Goal: Task Accomplishment & Management: Manage account settings

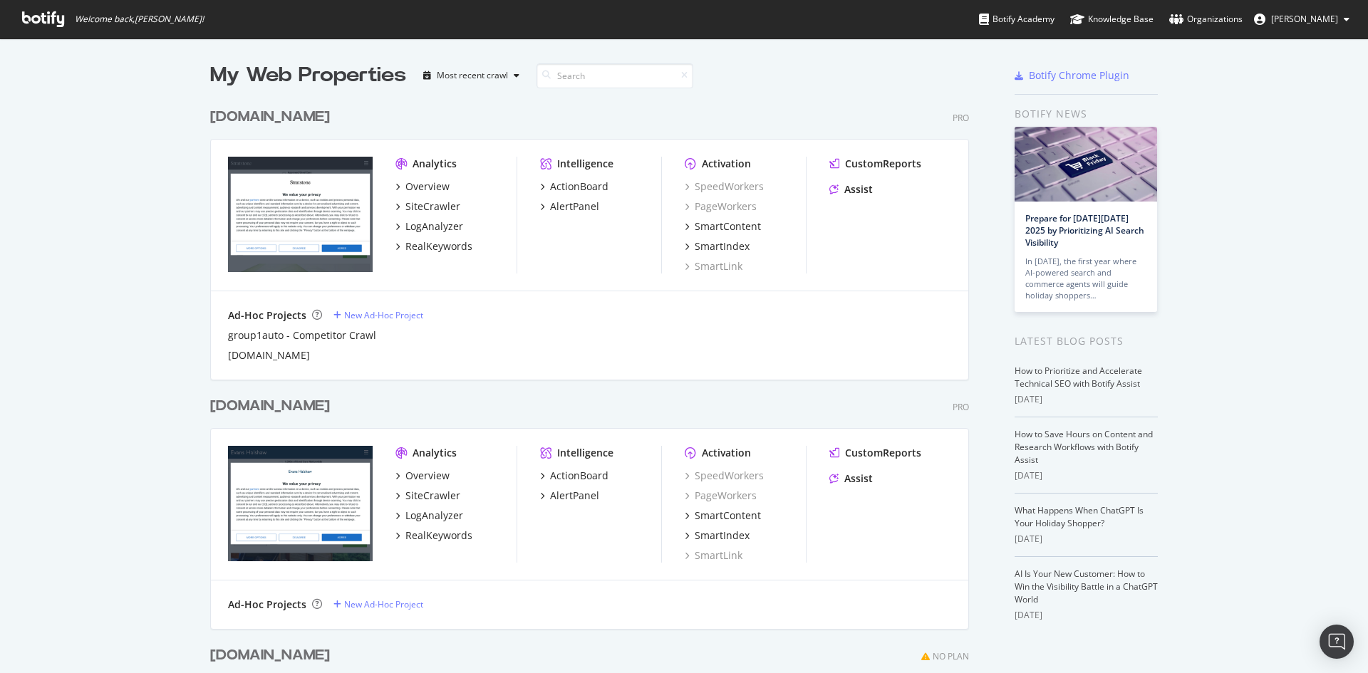
click at [1343, 22] on button "[PERSON_NAME]" at bounding box center [1301, 19] width 118 height 23
click at [1254, 121] on div "Pendragon" at bounding box center [1291, 110] width 137 height 21
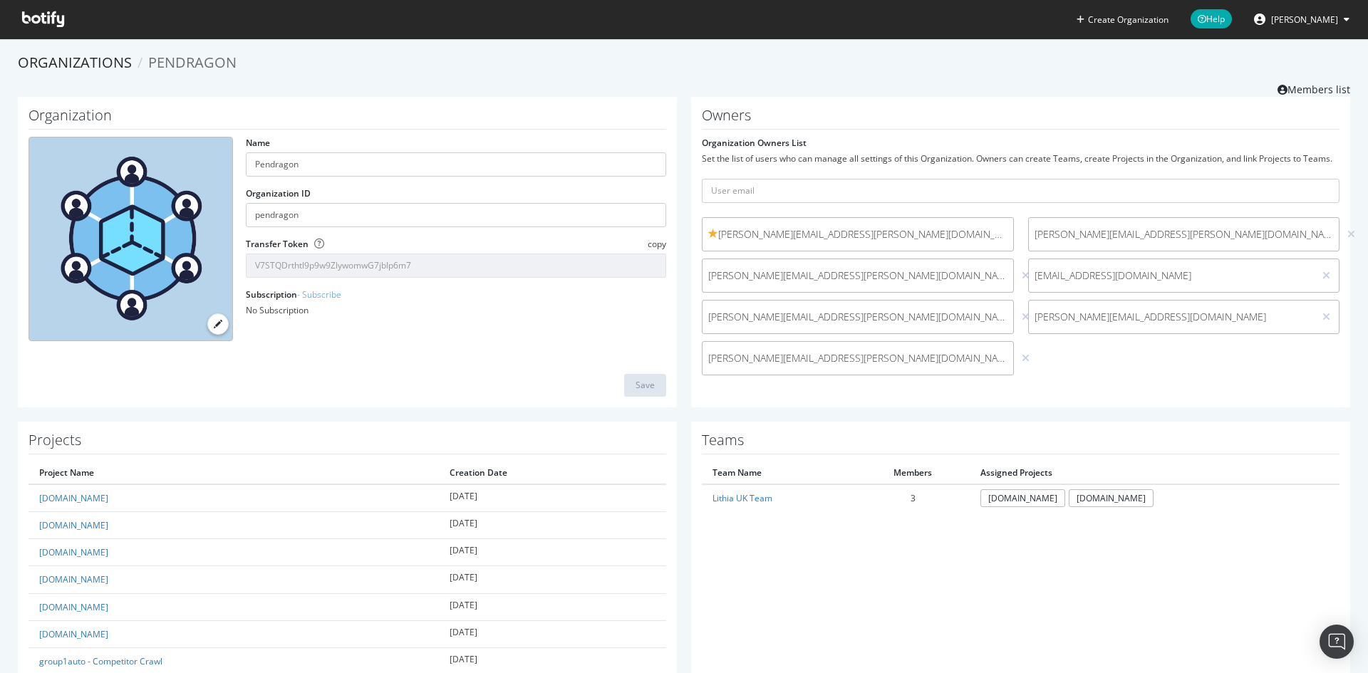
click at [68, 15] on span at bounding box center [43, 19] width 65 height 38
click at [88, 61] on link "Organizations" at bounding box center [75, 62] width 114 height 19
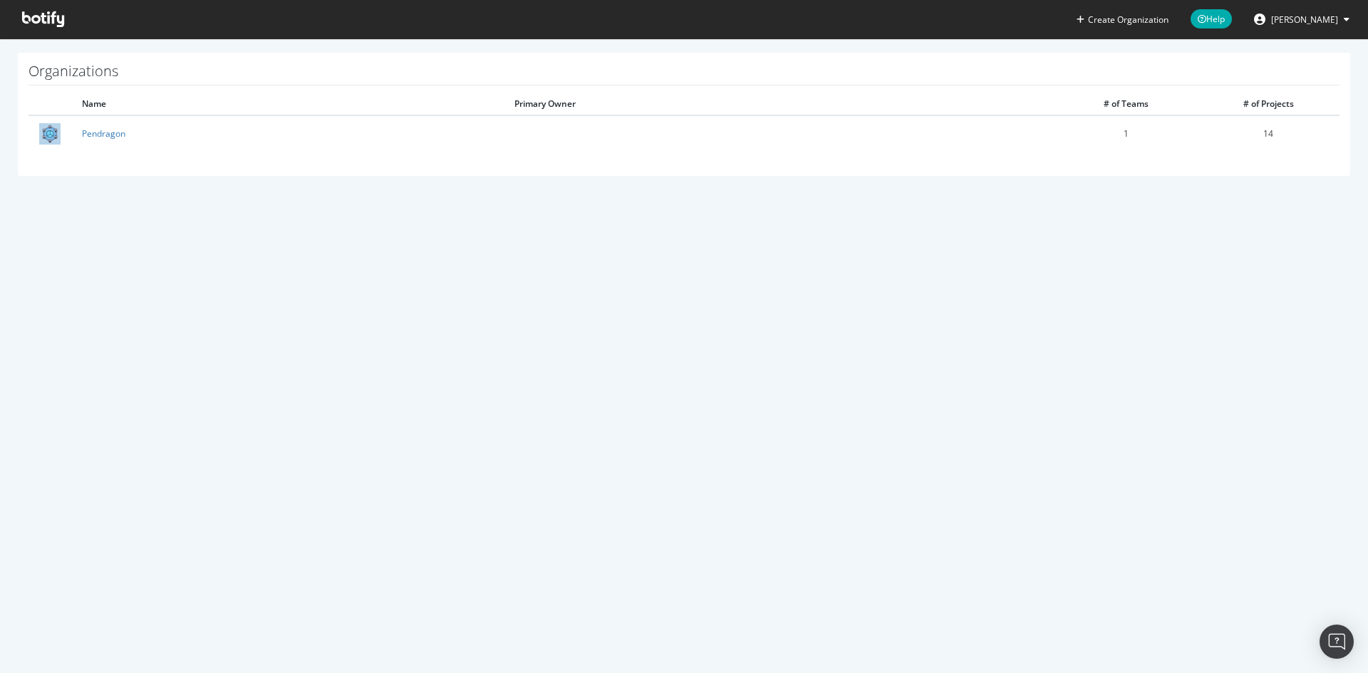
click at [53, 15] on icon at bounding box center [43, 19] width 42 height 16
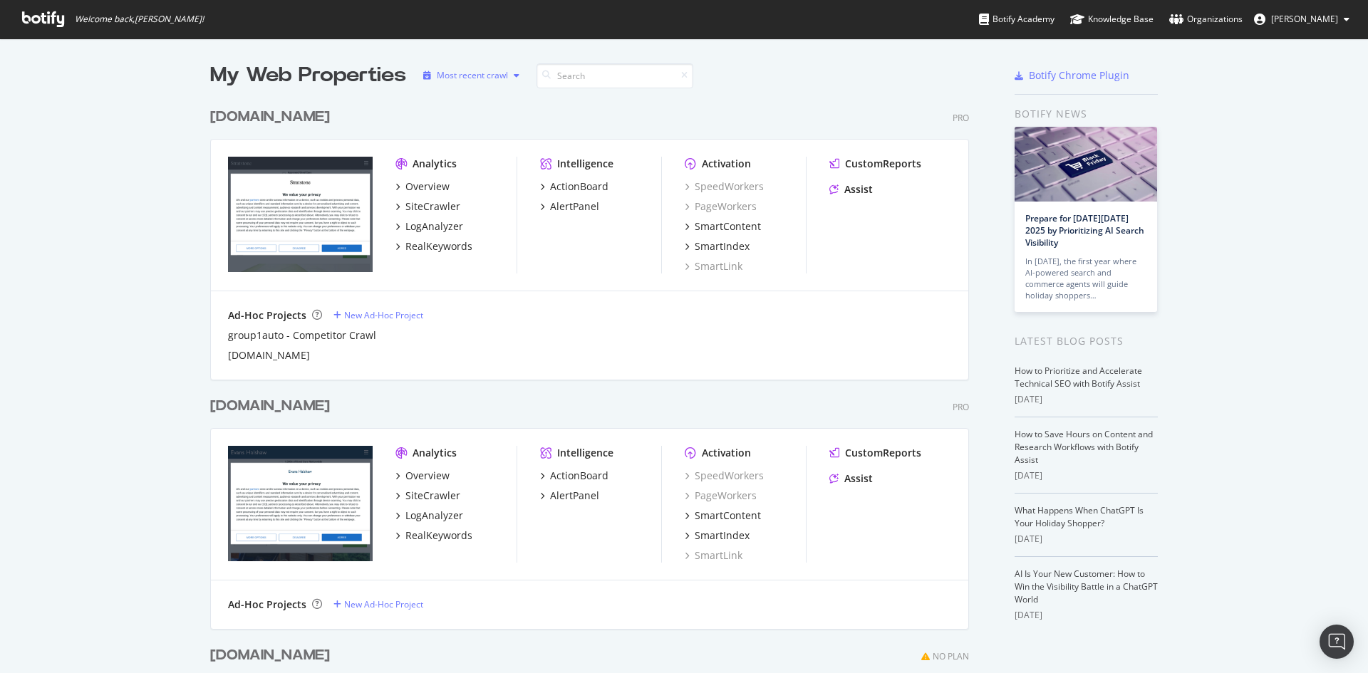
click at [499, 73] on div "Most recent crawl" at bounding box center [472, 75] width 71 height 9
click at [1346, 17] on icon at bounding box center [1346, 19] width 6 height 9
click at [935, 82] on div at bounding box center [932, 75] width 95 height 28
click at [424, 184] on div "Overview" at bounding box center [427, 187] width 44 height 14
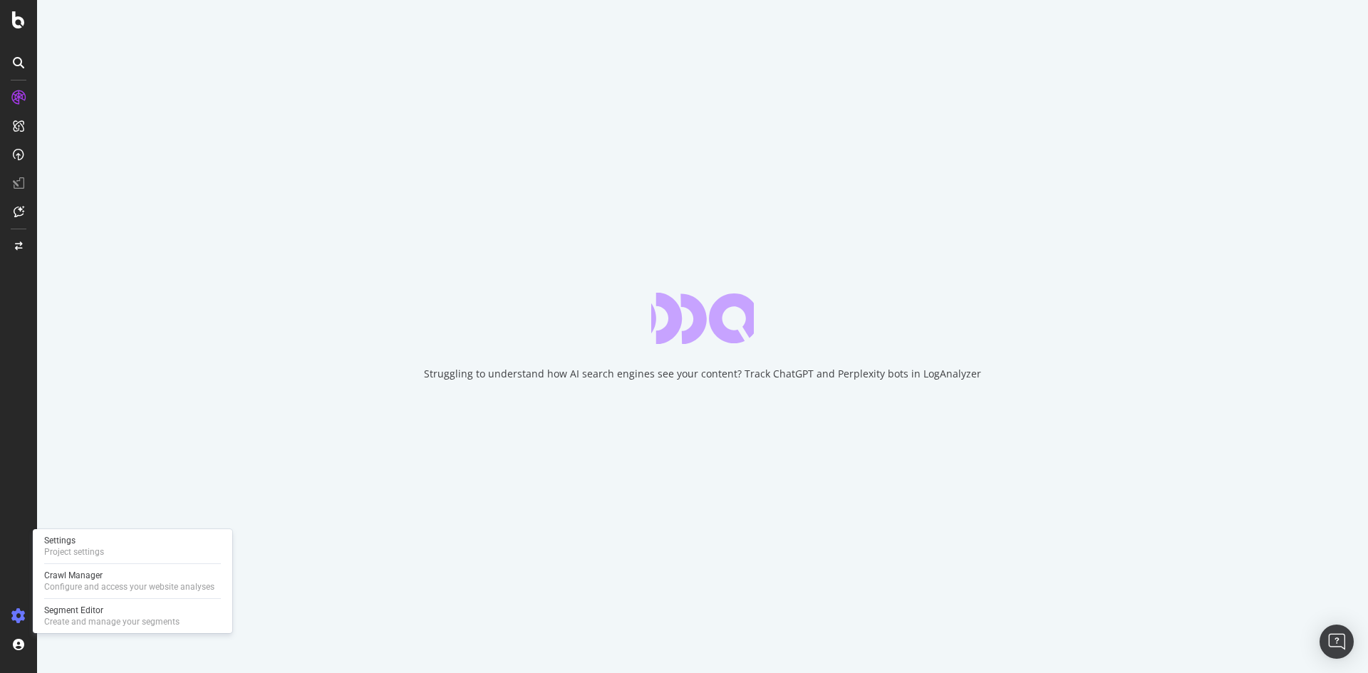
click at [9, 614] on div at bounding box center [18, 616] width 34 height 23
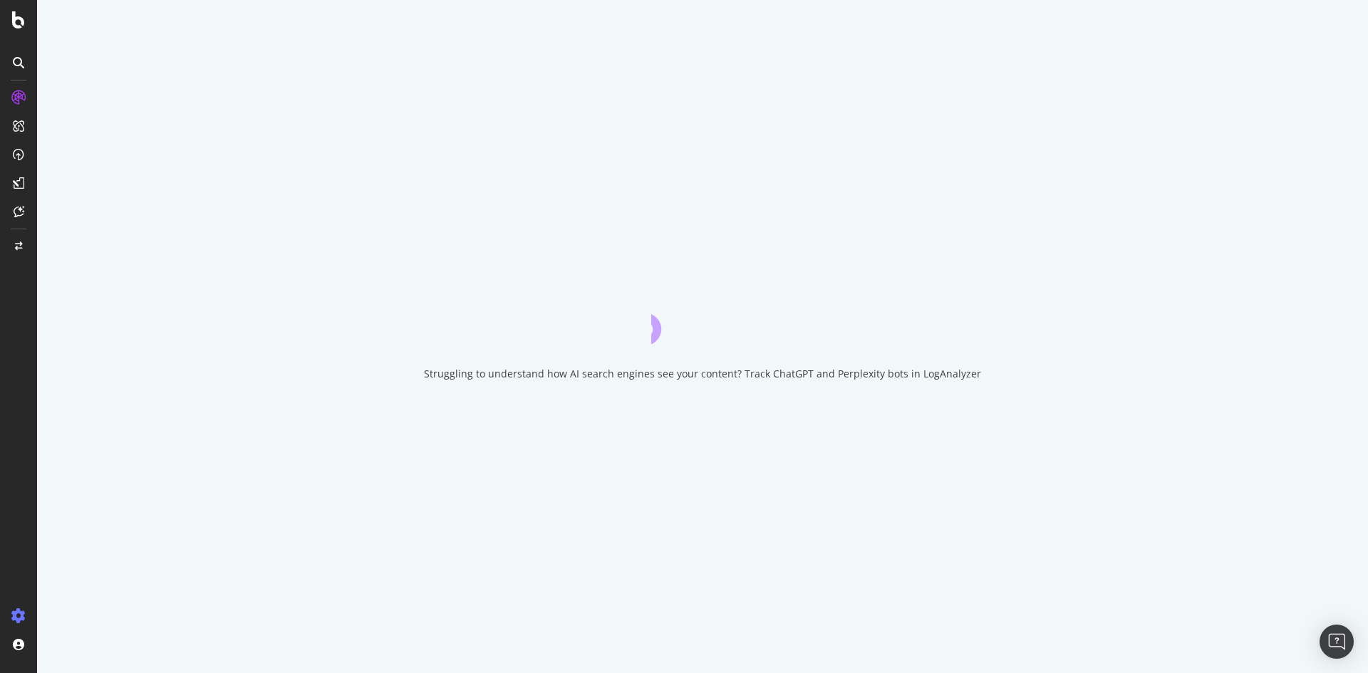
click at [13, 618] on icon at bounding box center [18, 616] width 14 height 14
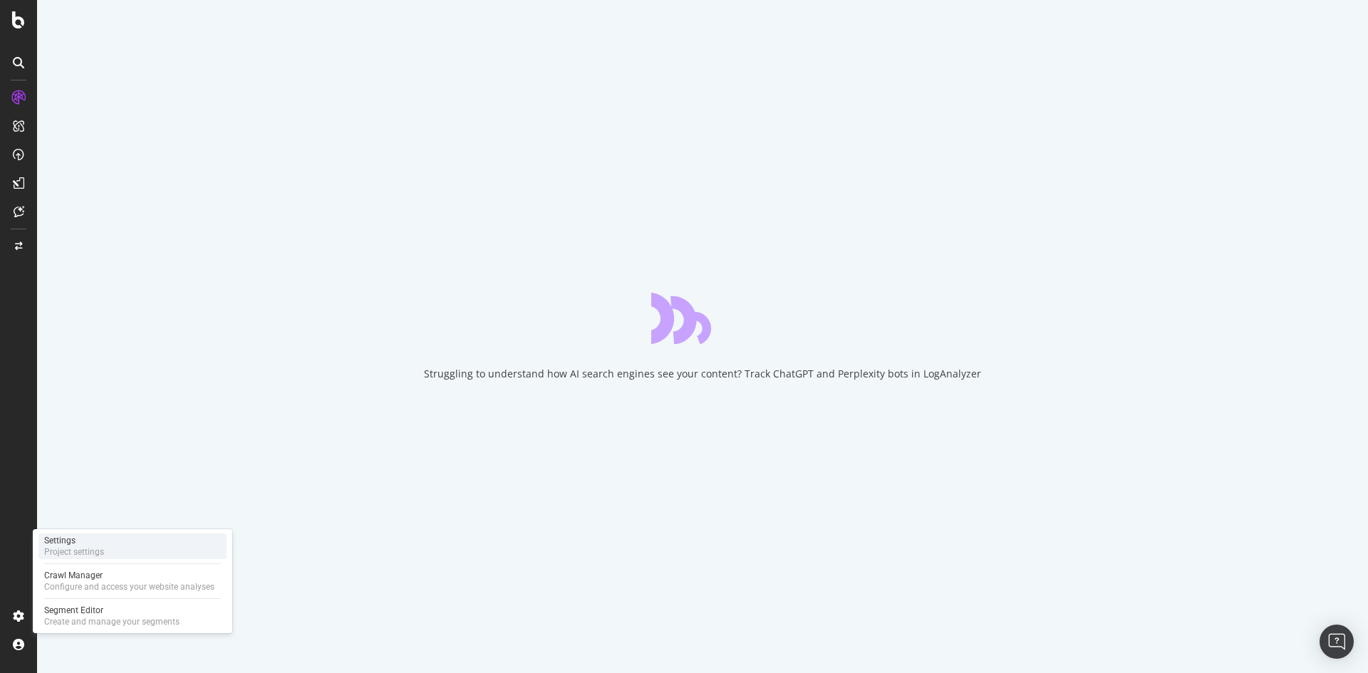
click at [71, 541] on div "Settings" at bounding box center [74, 540] width 60 height 11
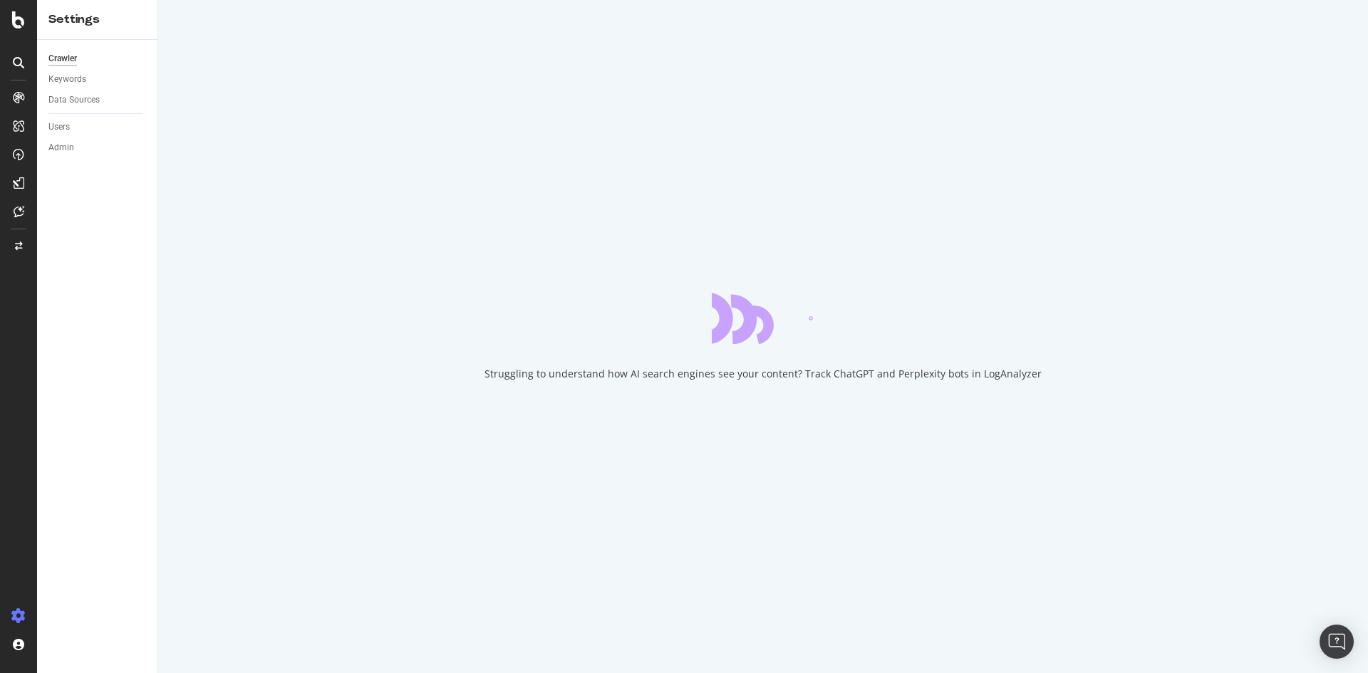
click at [84, 90] on div "Data Sources" at bounding box center [102, 100] width 109 height 21
click at [84, 97] on div "Data Sources" at bounding box center [73, 100] width 51 height 15
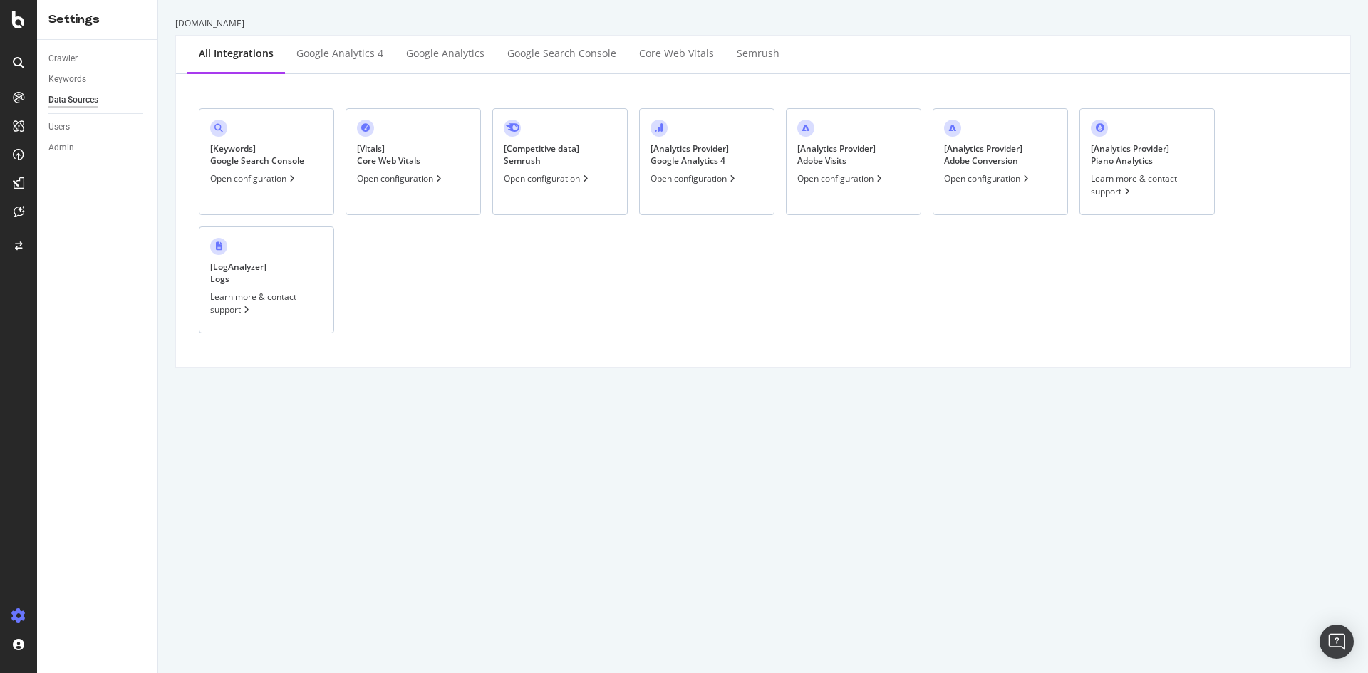
click at [286, 182] on div "Open configuration" at bounding box center [254, 178] width 88 height 12
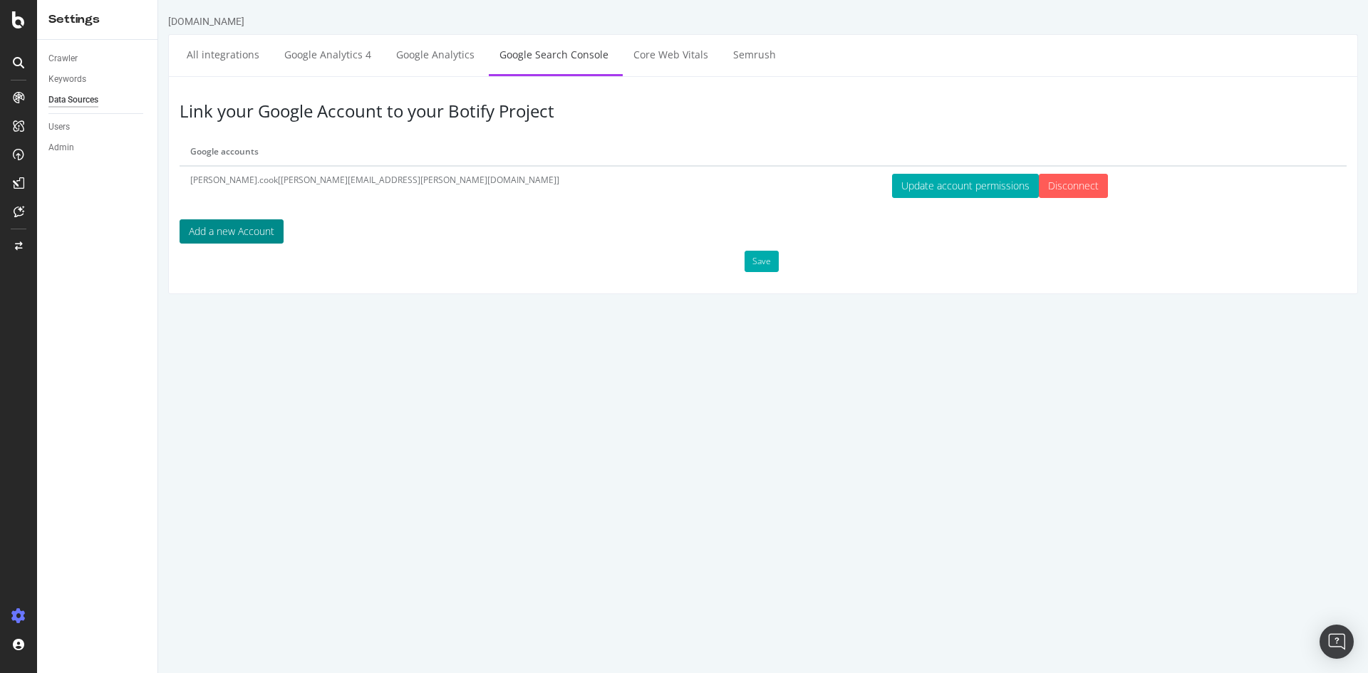
click at [249, 230] on button "Add a new Account" at bounding box center [232, 231] width 104 height 24
click at [892, 186] on button "Update account permissions" at bounding box center [965, 186] width 147 height 24
click at [764, 259] on button "Save" at bounding box center [761, 261] width 34 height 21
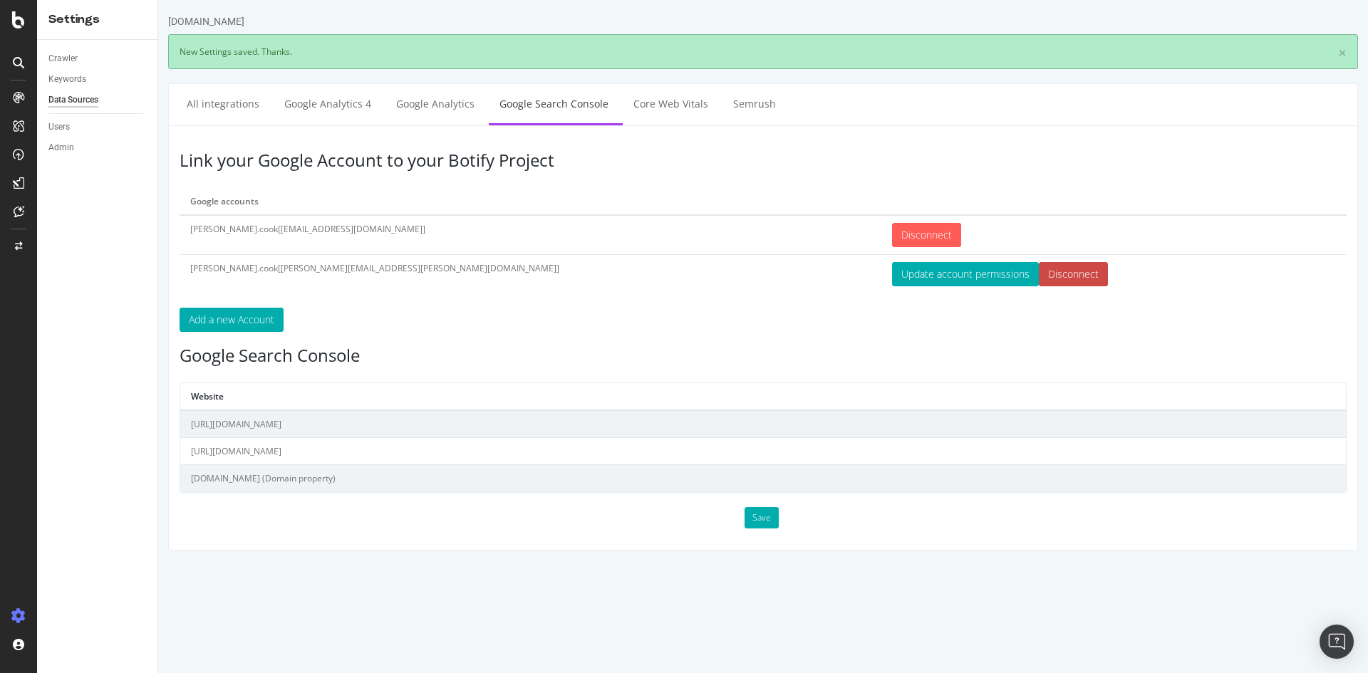
click at [1039, 274] on input "Disconnect" at bounding box center [1073, 274] width 69 height 24
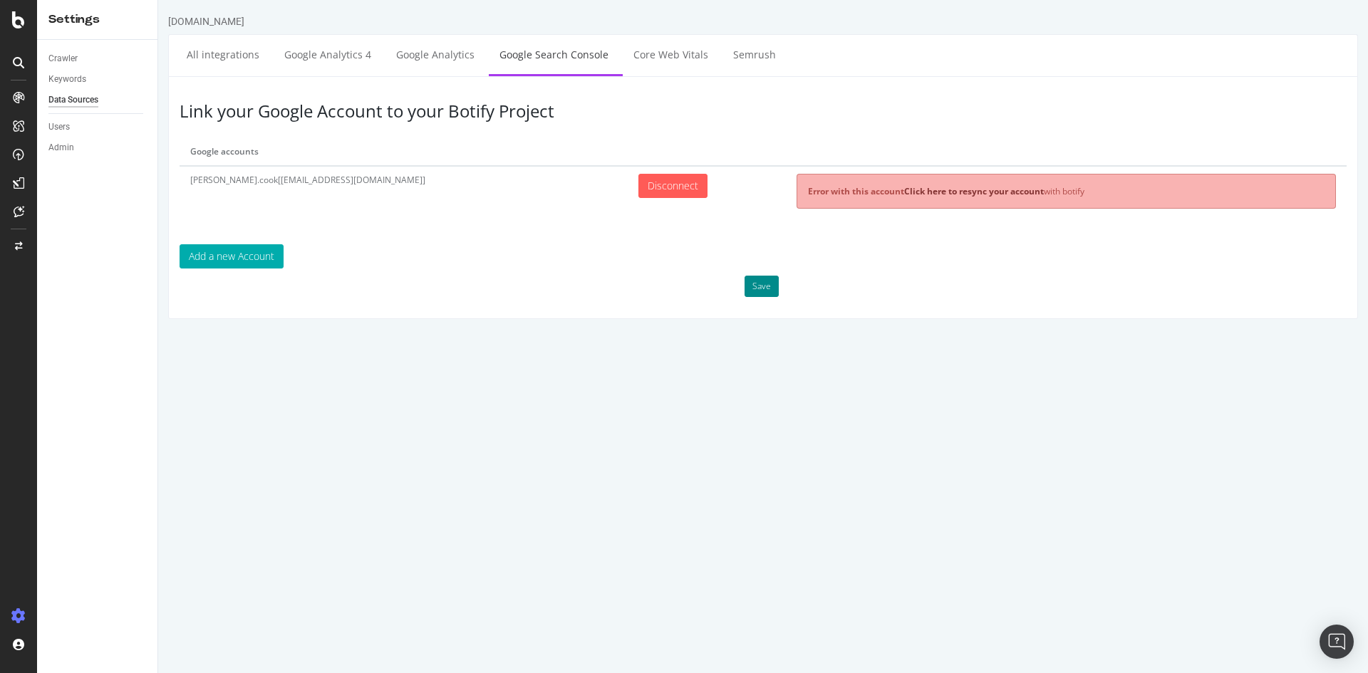
click at [764, 286] on button "Save" at bounding box center [761, 286] width 34 height 21
click at [900, 198] on div "Error with this account Click here to resync your account with botify" at bounding box center [1065, 191] width 539 height 35
click at [905, 190] on link "Click here to resync your account" at bounding box center [974, 191] width 140 height 12
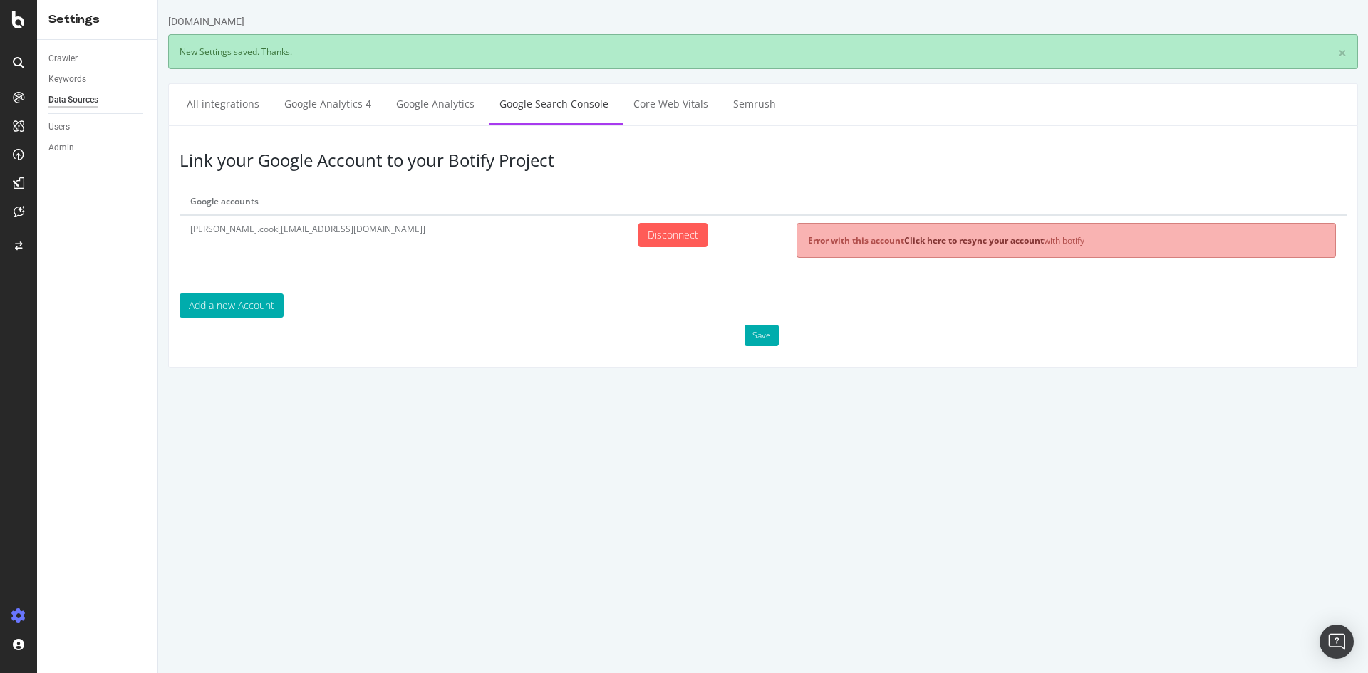
click at [613, 383] on html "[DOMAIN_NAME] × New Settings saved. Thanks. All integrations Google Analytics 4…" at bounding box center [762, 191] width 1209 height 383
click at [544, 383] on html "[DOMAIN_NAME] × New Settings saved. Thanks. All integrations Google Analytics 4…" at bounding box center [762, 191] width 1209 height 383
click at [18, 18] on icon at bounding box center [18, 19] width 13 height 17
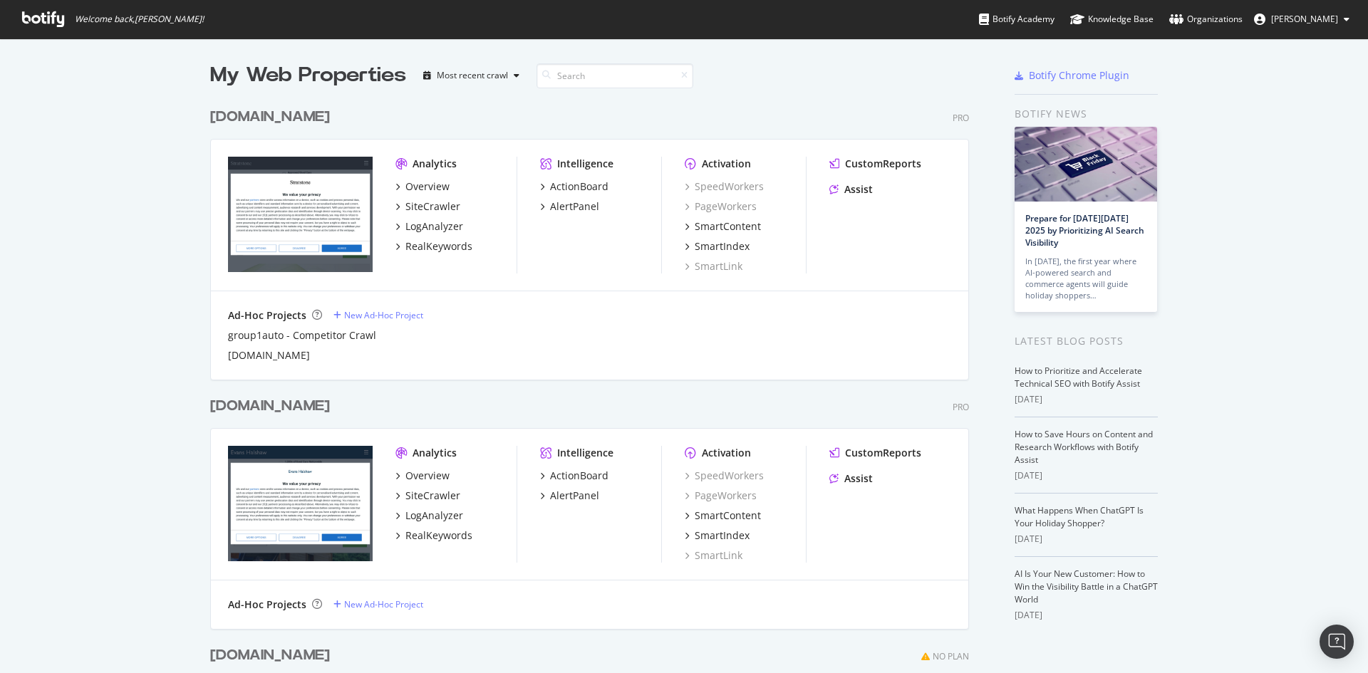
scroll to position [227, 0]
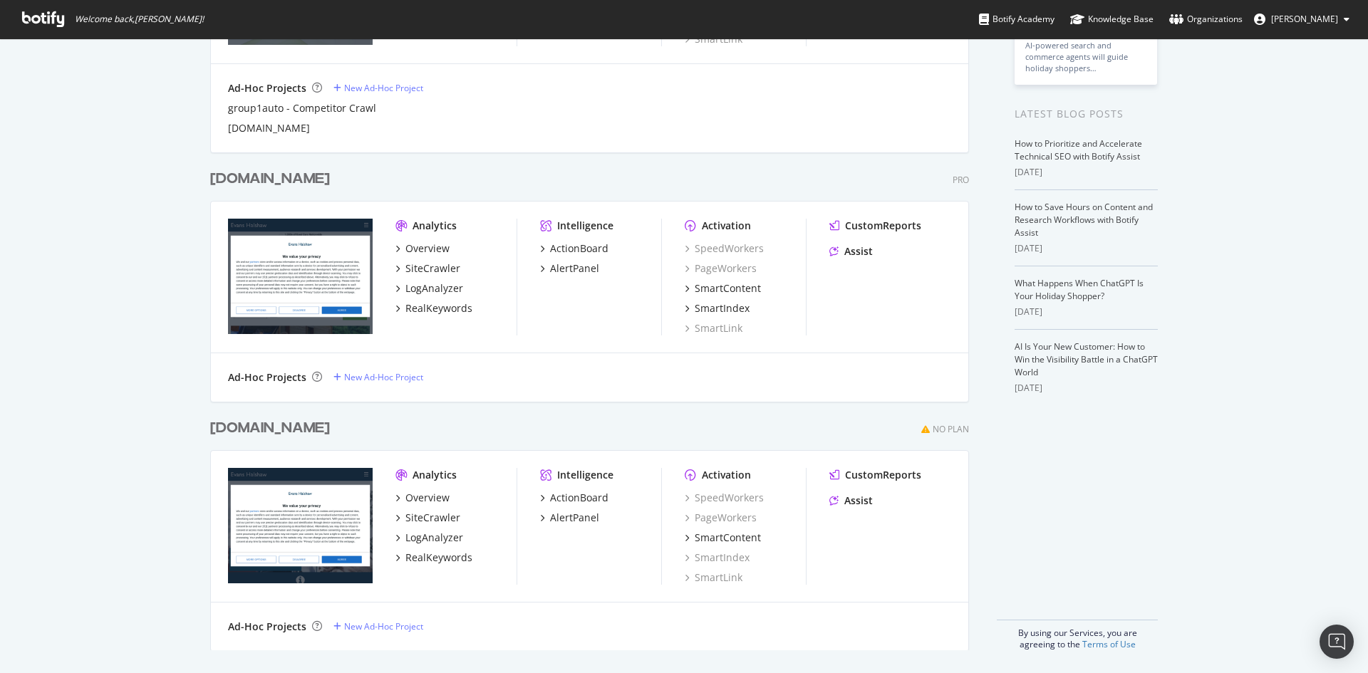
click at [288, 178] on div "[DOMAIN_NAME]" at bounding box center [270, 179] width 120 height 21
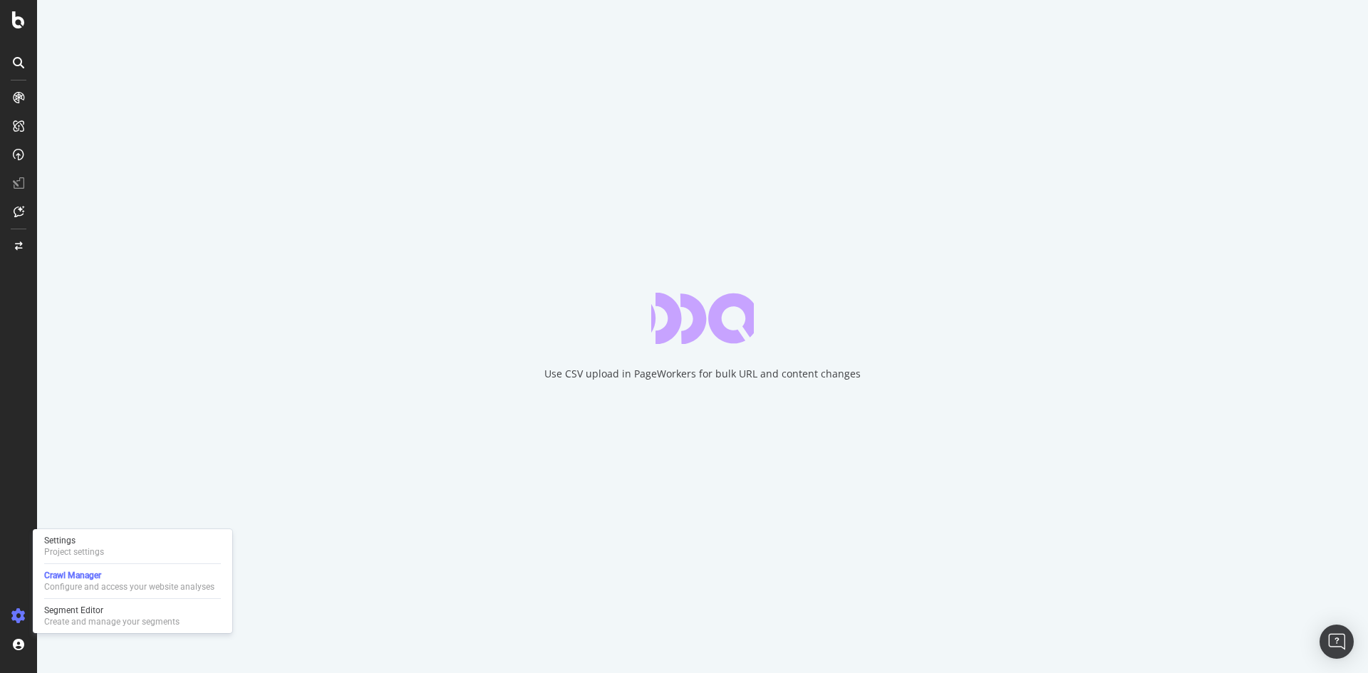
click at [23, 610] on icon at bounding box center [18, 616] width 14 height 14
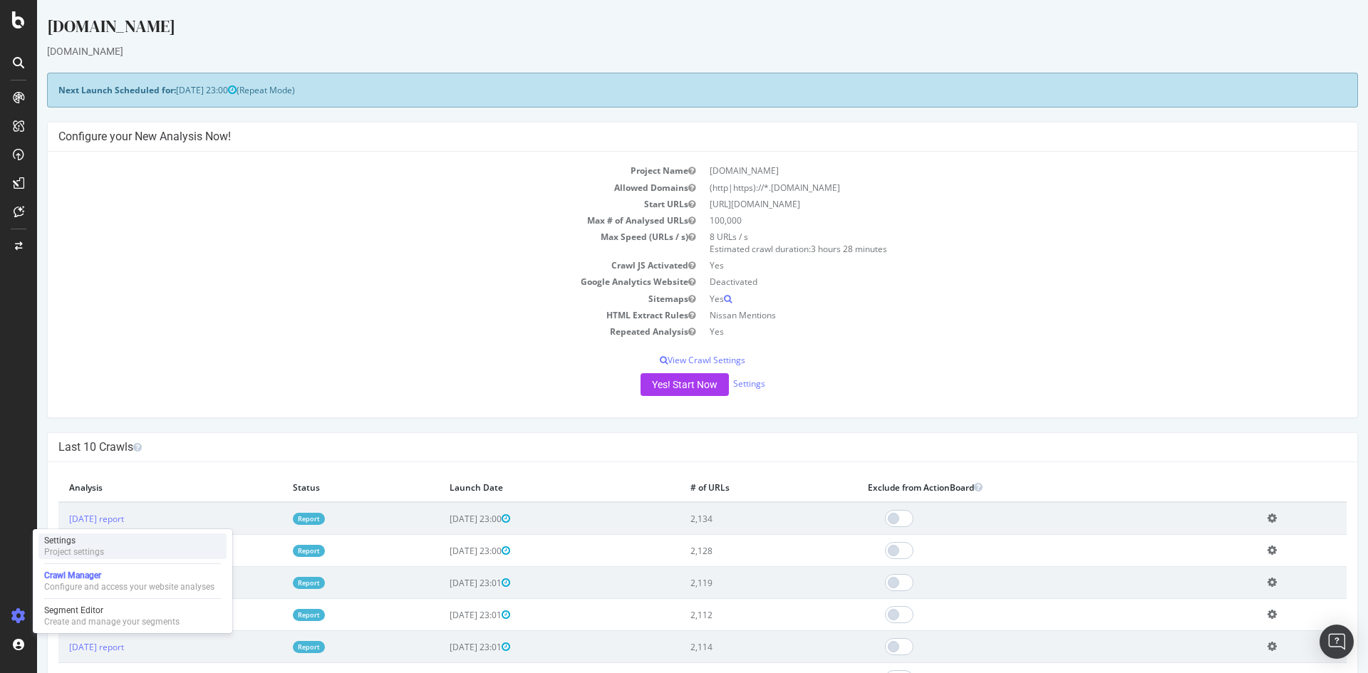
click at [76, 543] on div "Settings" at bounding box center [74, 540] width 60 height 11
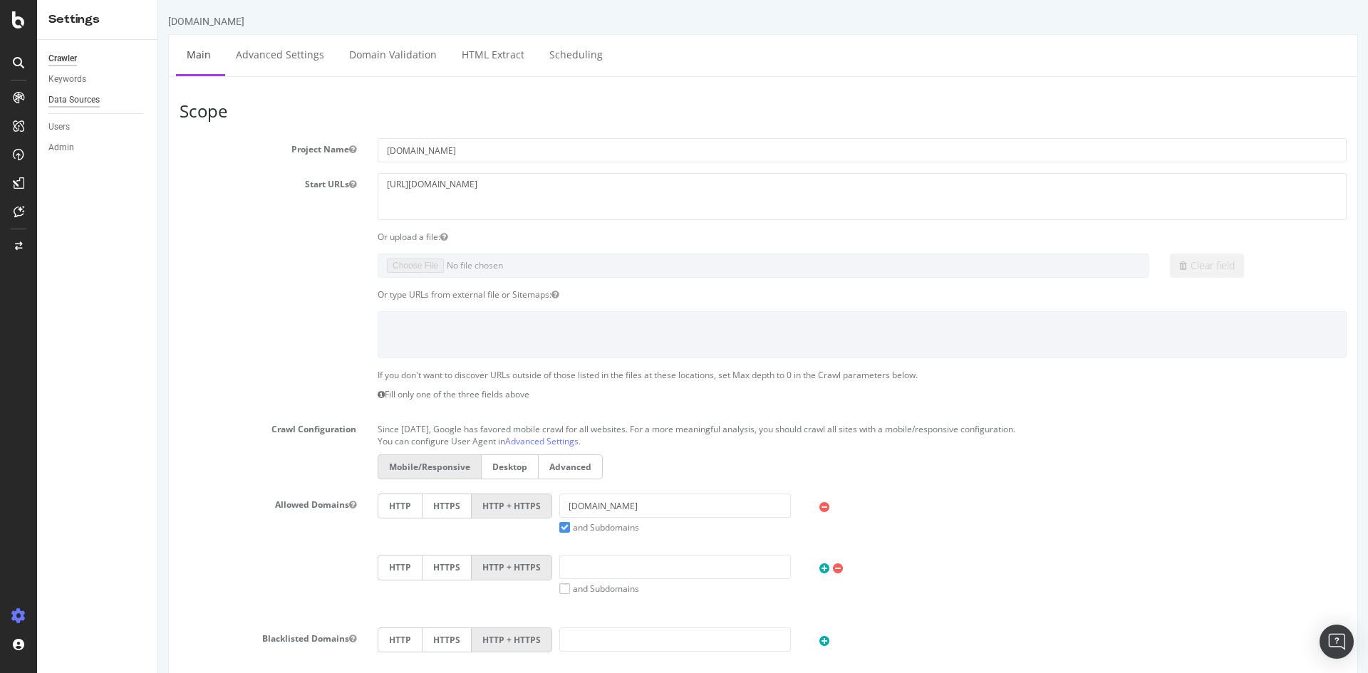
click at [78, 99] on div "Data Sources" at bounding box center [73, 100] width 51 height 15
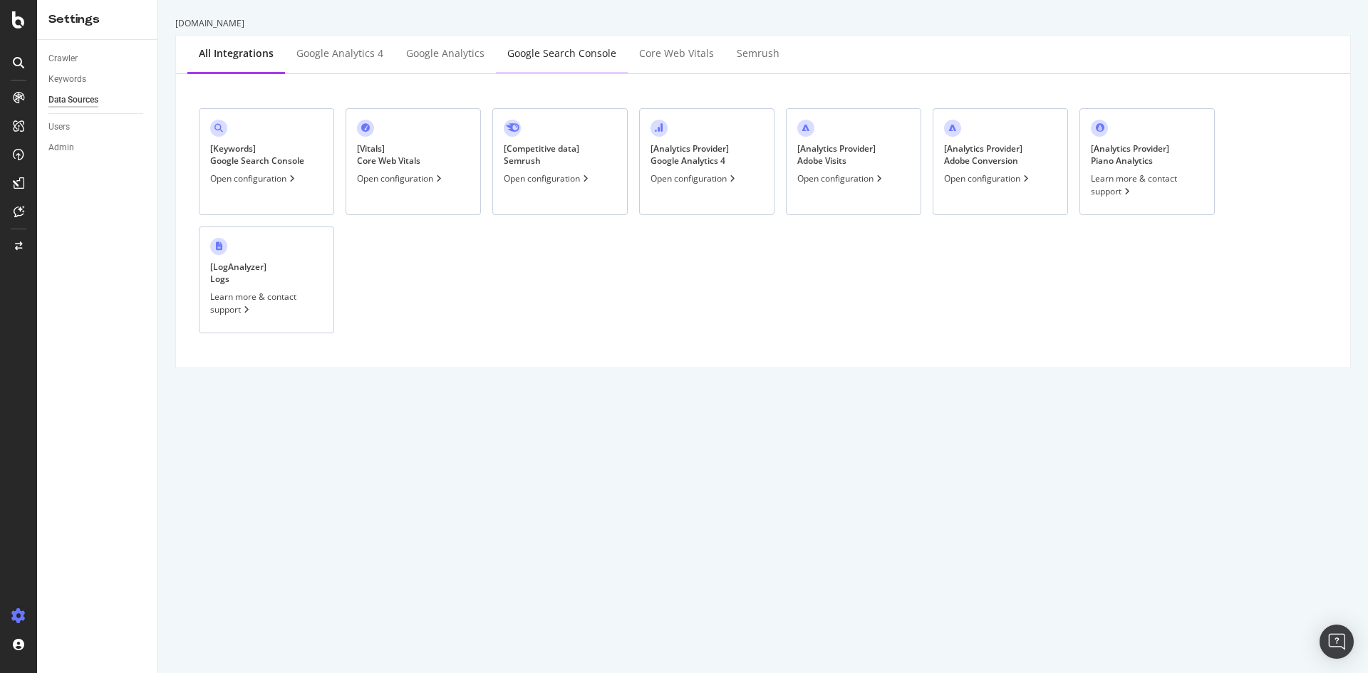
click at [556, 55] on div "Google Search Console" at bounding box center [561, 53] width 109 height 14
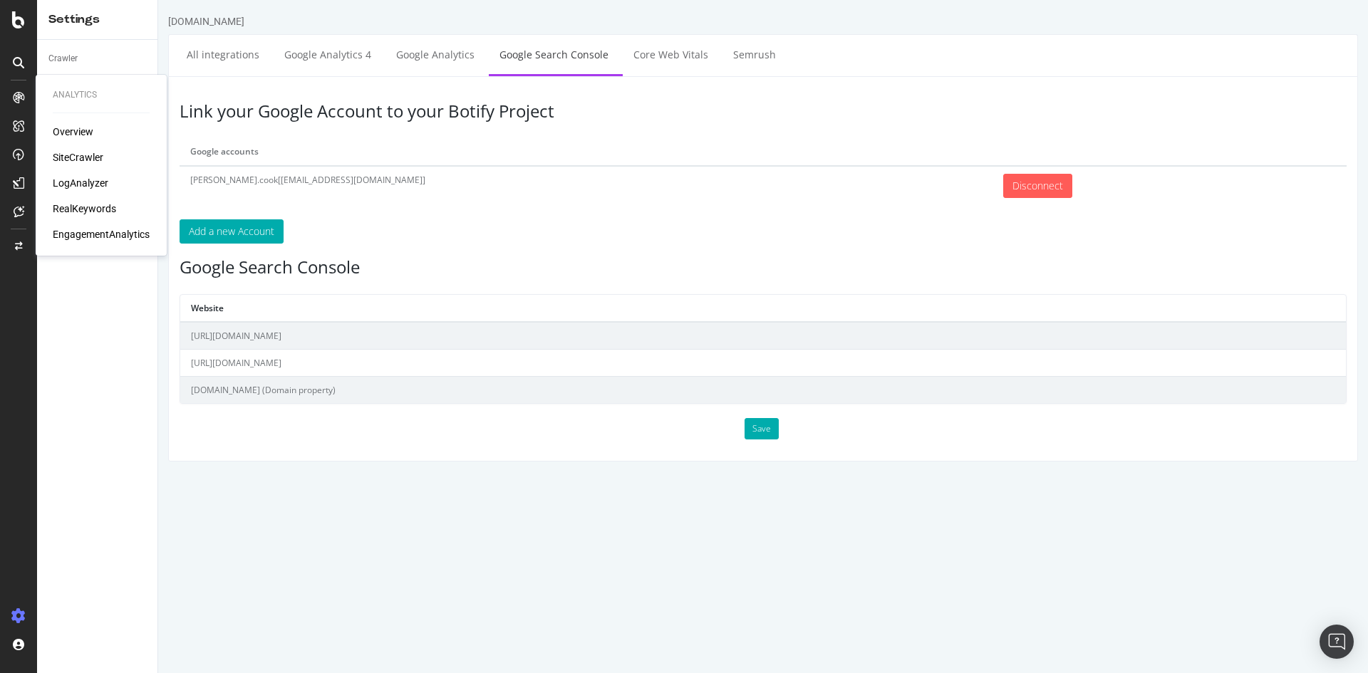
click at [16, 95] on icon at bounding box center [18, 97] width 11 height 11
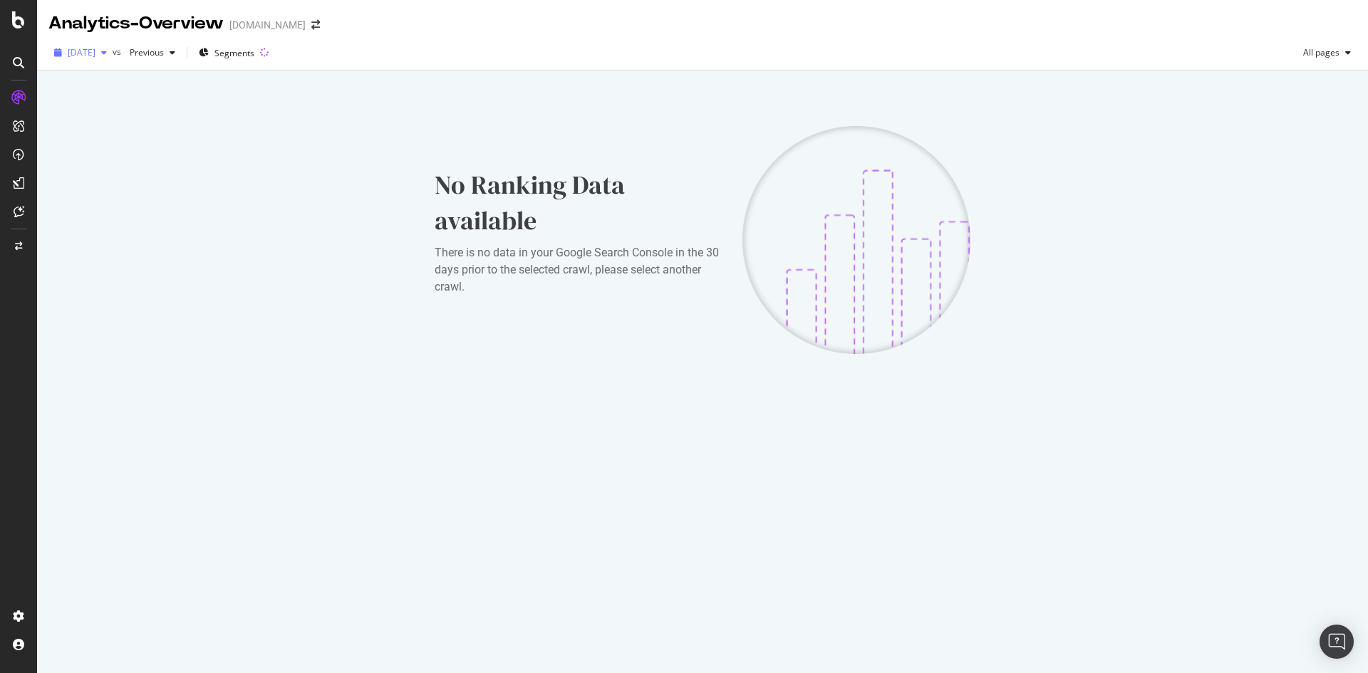
click at [95, 49] on span "[DATE]" at bounding box center [82, 52] width 28 height 12
click at [133, 167] on div "[DATE]" at bounding box center [108, 166] width 79 height 13
